Goal: Check status: Check status

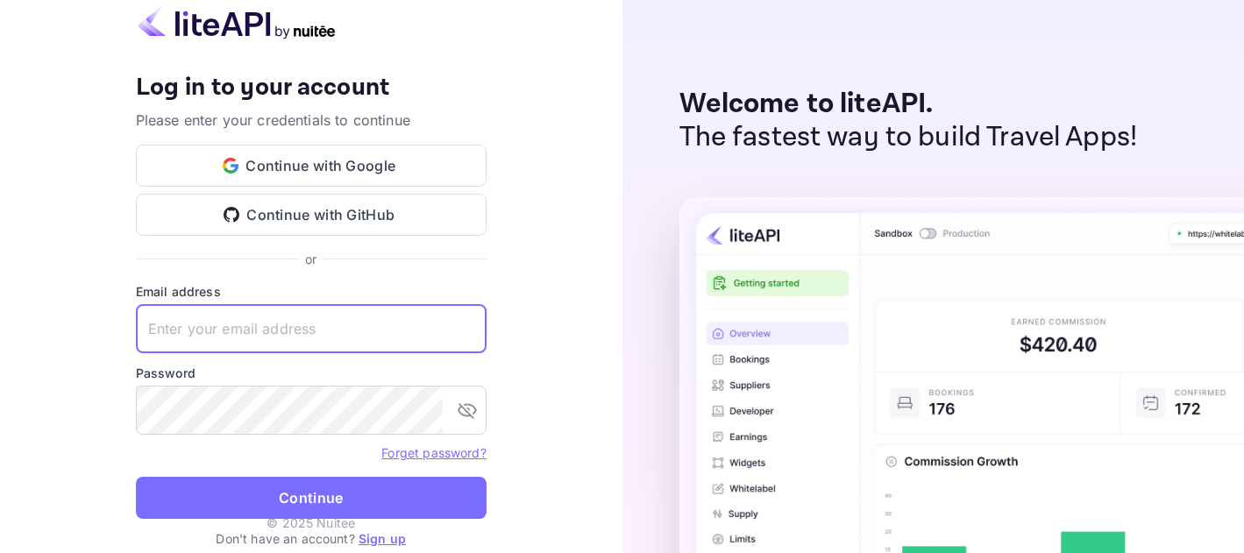
click at [392, 339] on input "text" at bounding box center [311, 328] width 351 height 49
paste input "[EMAIL_ADDRESS][DOMAIN_NAME]"
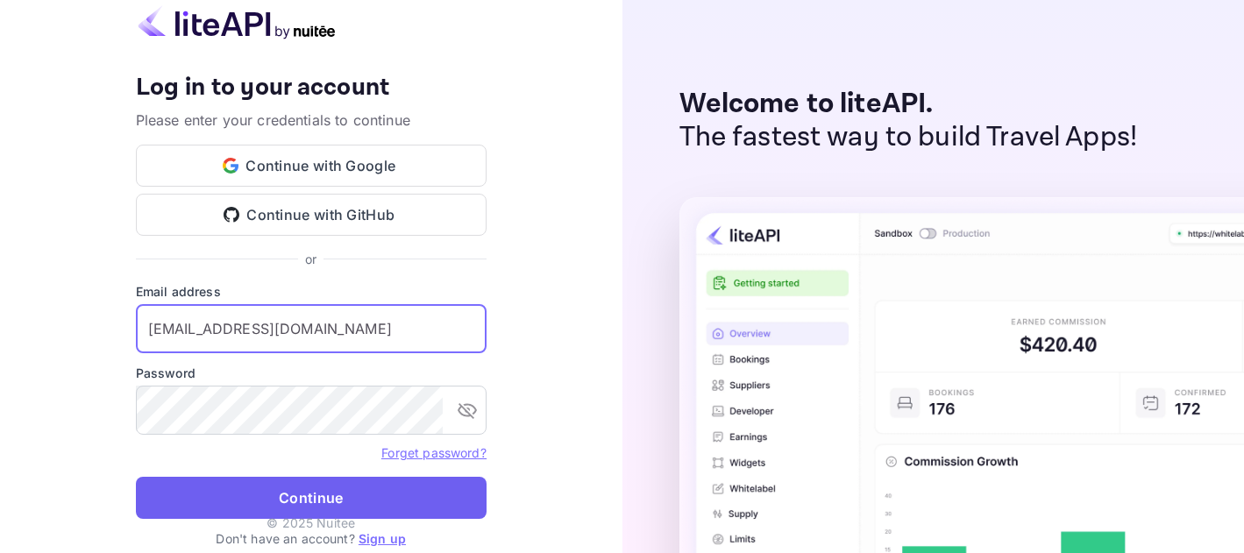
type input "[EMAIL_ADDRESS][DOMAIN_NAME]"
click at [375, 487] on button "Continue" at bounding box center [311, 498] width 351 height 42
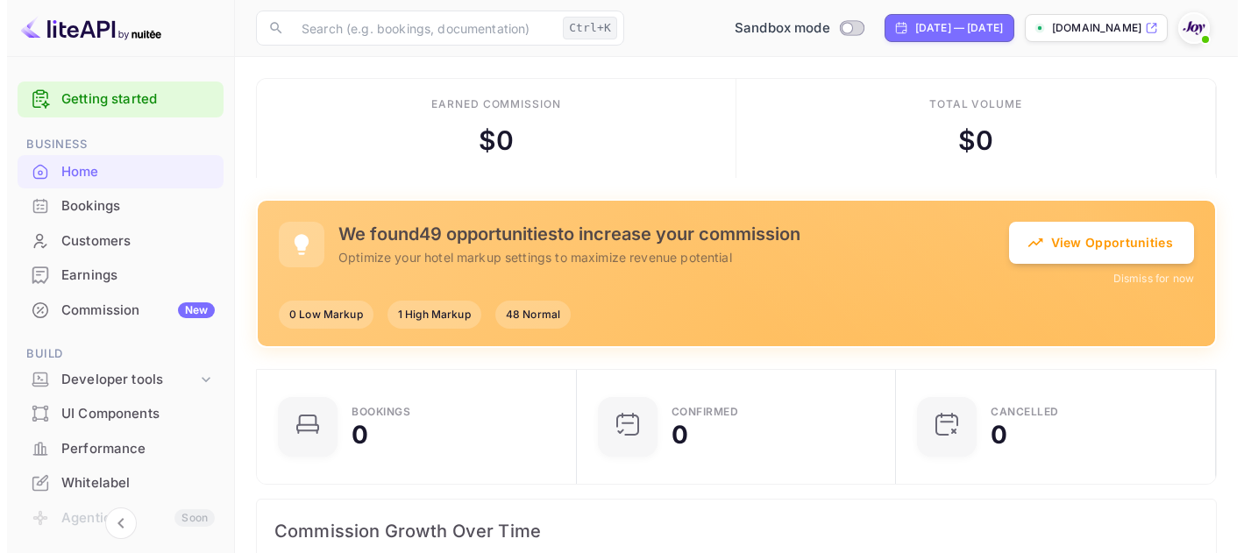
scroll to position [272, 295]
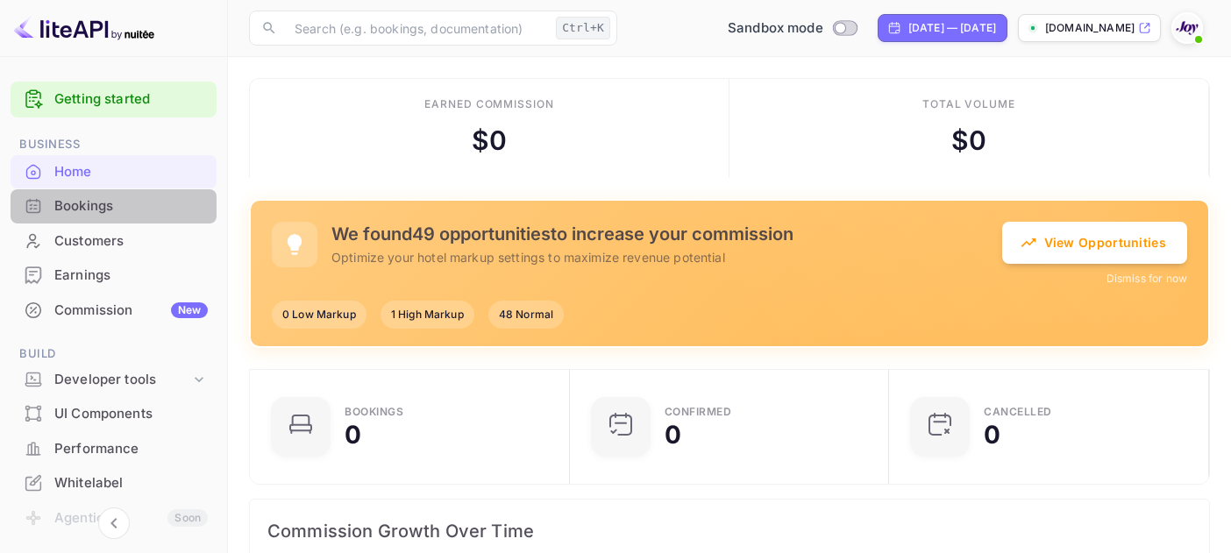
click at [126, 213] on div "Bookings" at bounding box center [130, 206] width 153 height 20
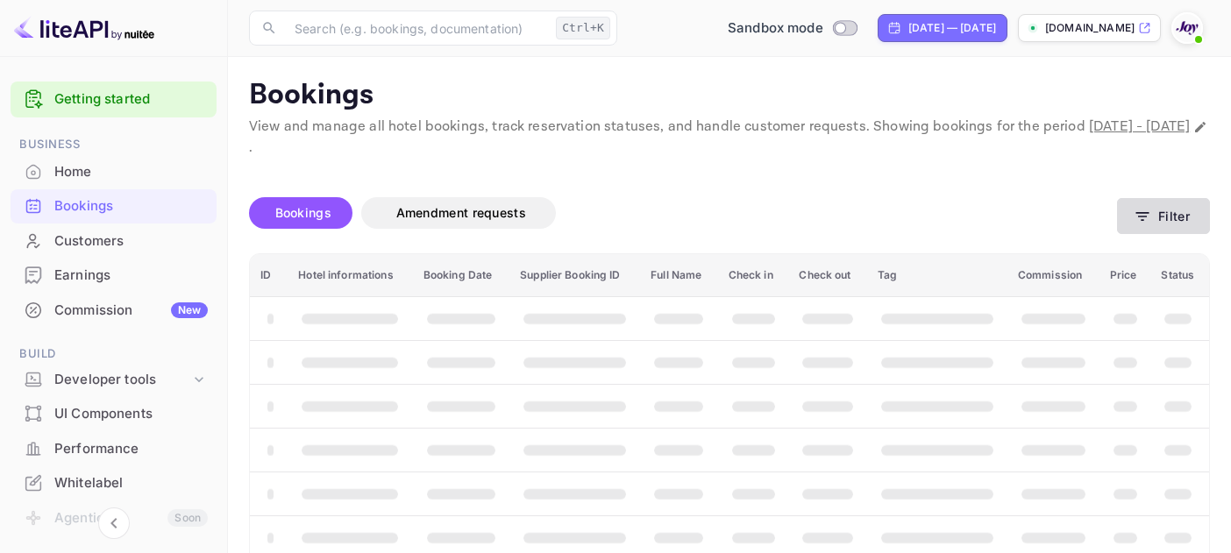
click at [1168, 223] on button "Filter" at bounding box center [1163, 216] width 93 height 36
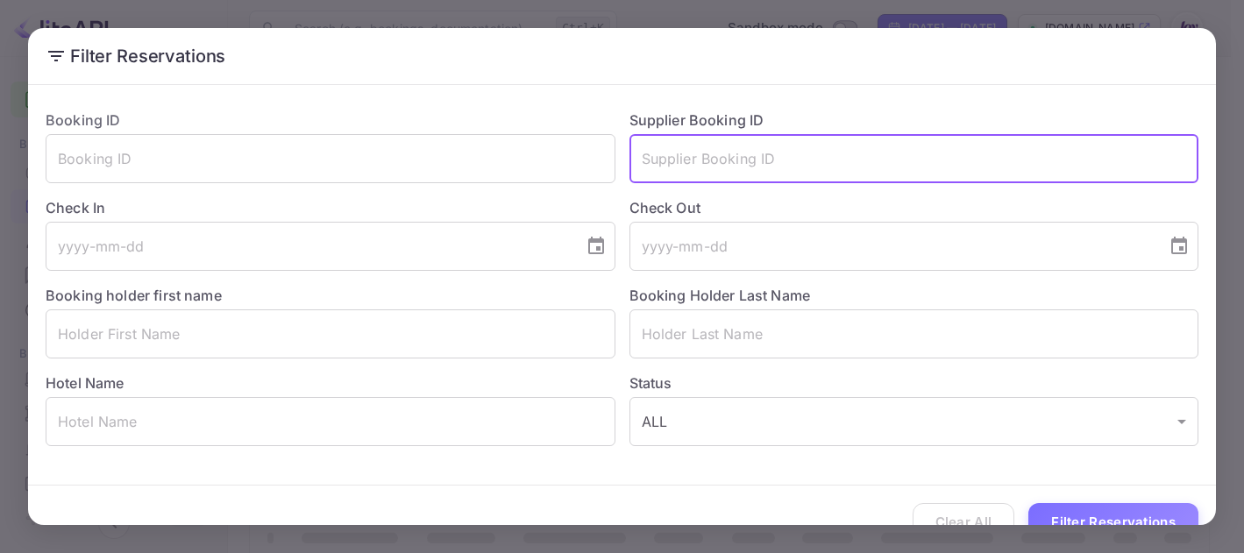
click at [682, 174] on input "text" at bounding box center [914, 158] width 570 height 49
paste input "7857433"
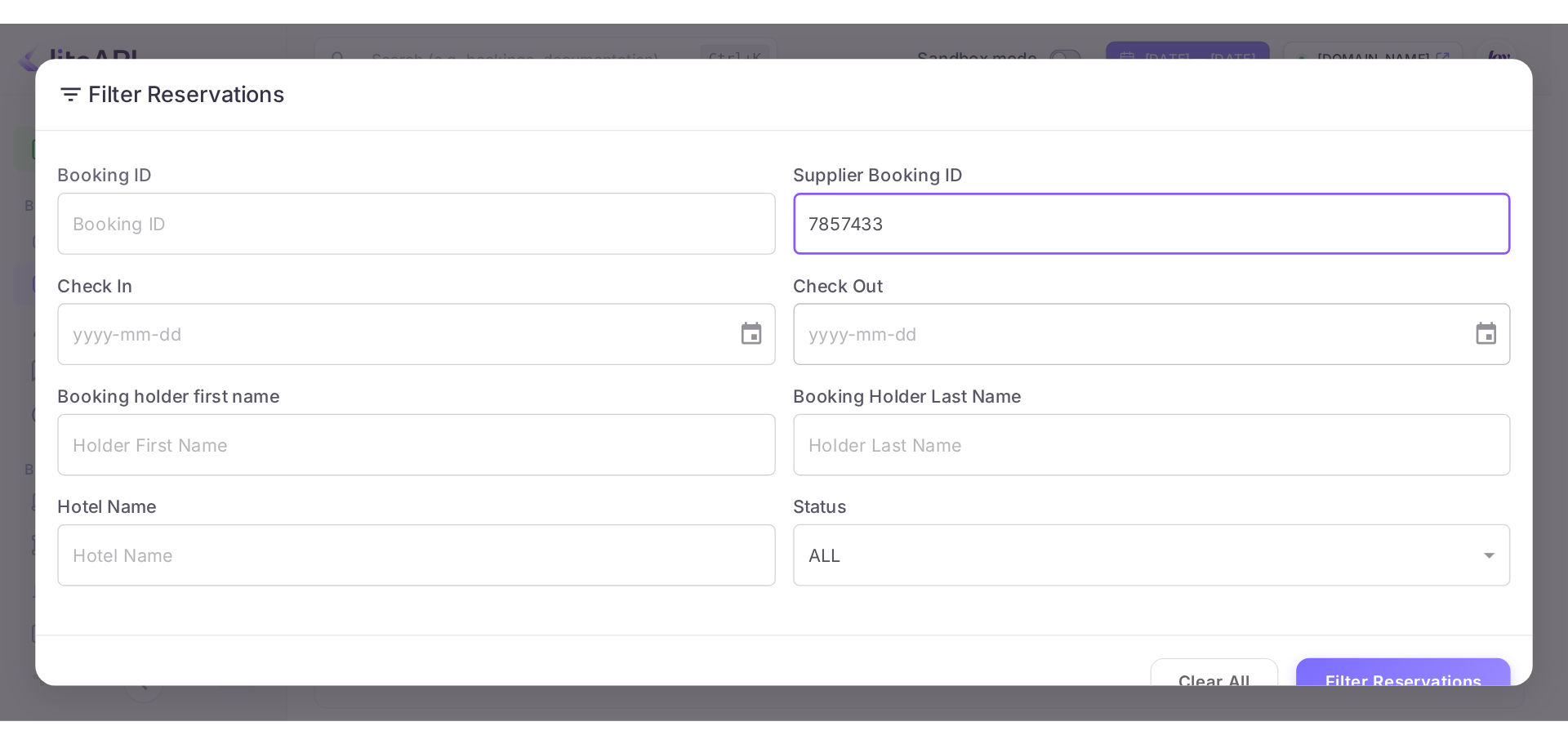
scroll to position [31, 0]
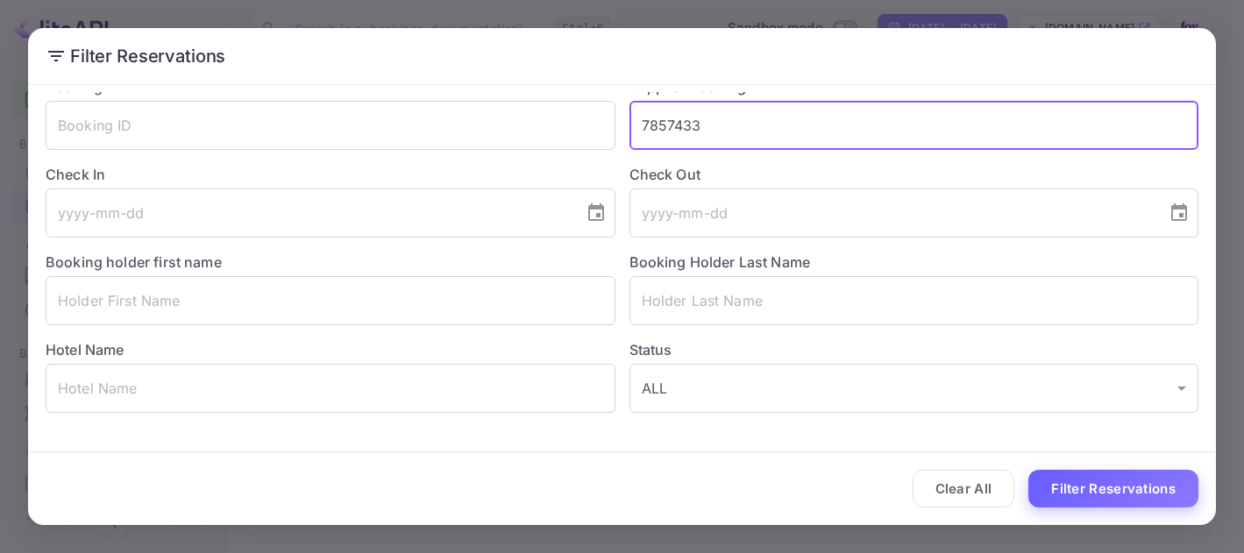
type input "7857433"
click at [1117, 493] on button "Filter Reservations" at bounding box center [1113, 489] width 170 height 38
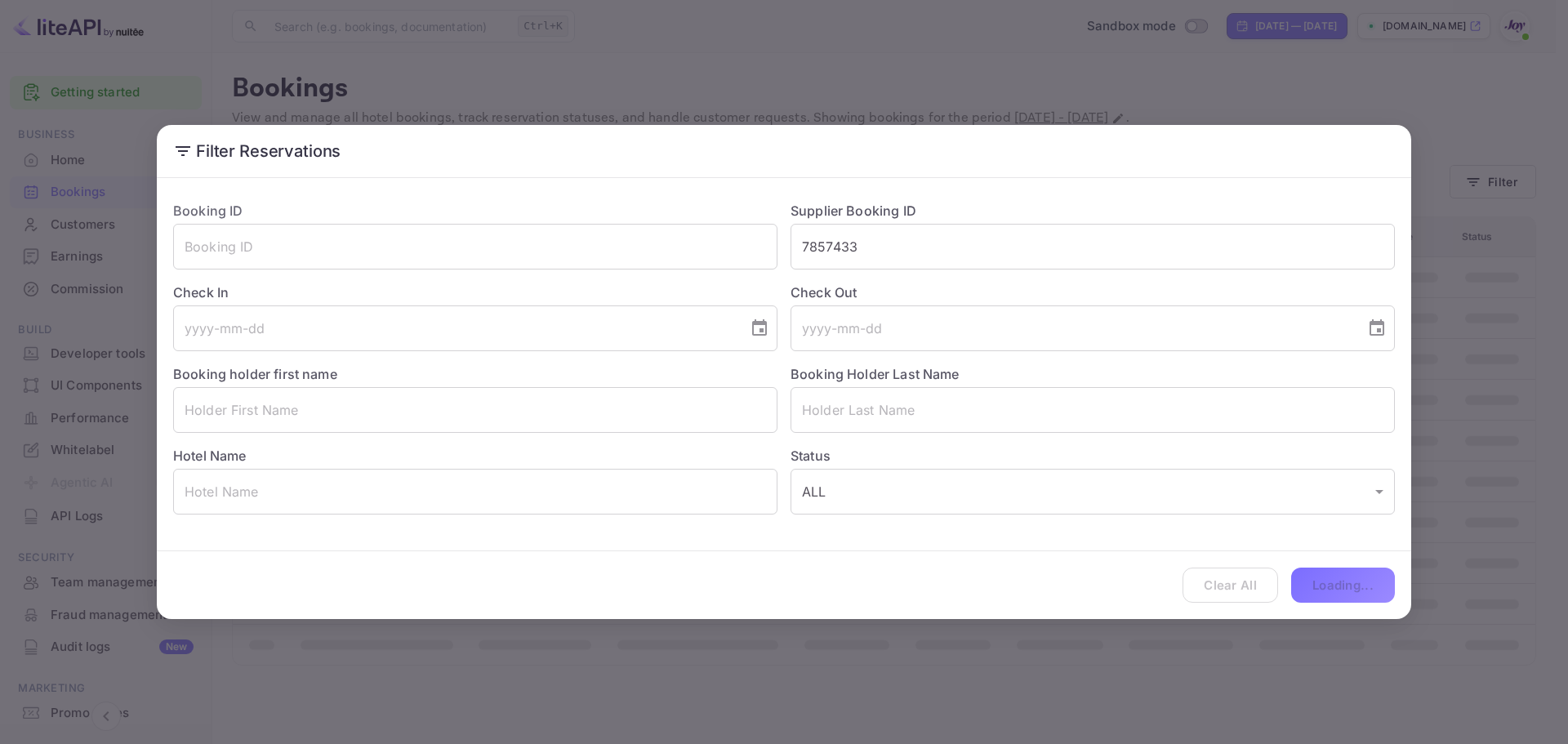
scroll to position [0, 0]
